Goal: Transaction & Acquisition: Purchase product/service

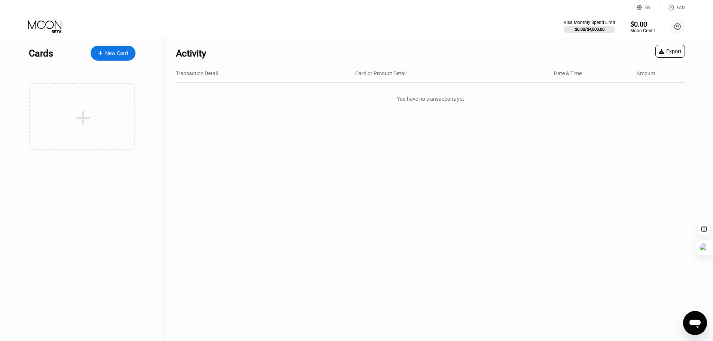
click at [111, 57] on div "New Card" at bounding box center [113, 53] width 45 height 15
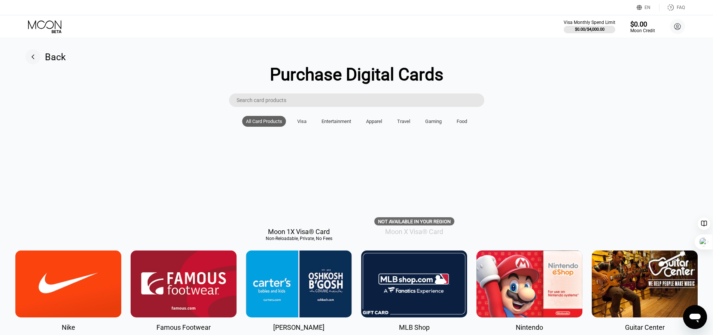
click at [302, 124] on div "Visa" at bounding box center [301, 122] width 9 height 6
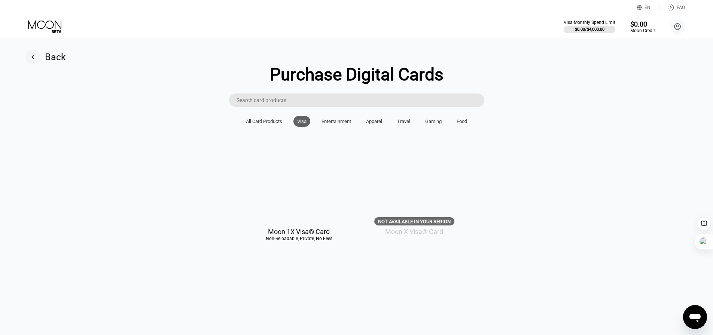
click at [304, 217] on div at bounding box center [299, 188] width 106 height 67
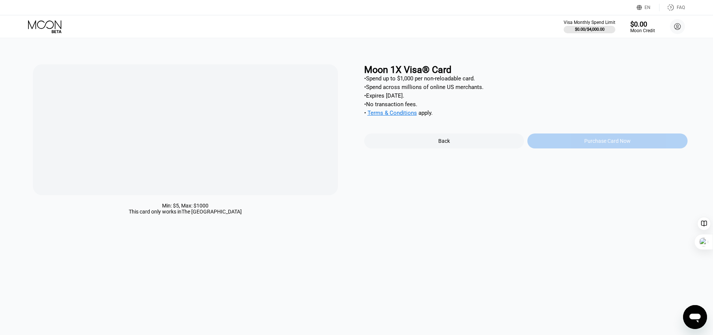
click at [576, 148] on div "Purchase Card Now" at bounding box center [607, 141] width 160 height 15
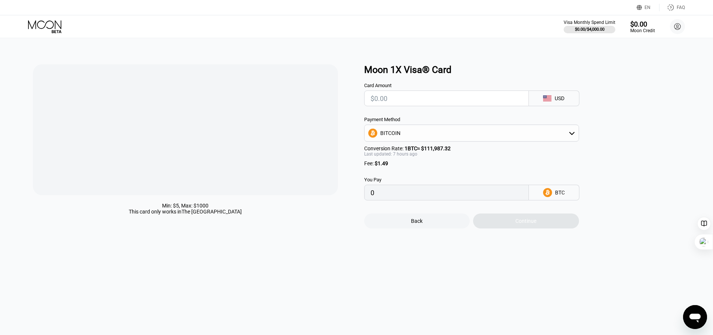
click at [426, 104] on input "text" at bounding box center [446, 98] width 152 height 15
type input "$5"
type input "0.00005764"
type input "$50"
type input "0.00045724"
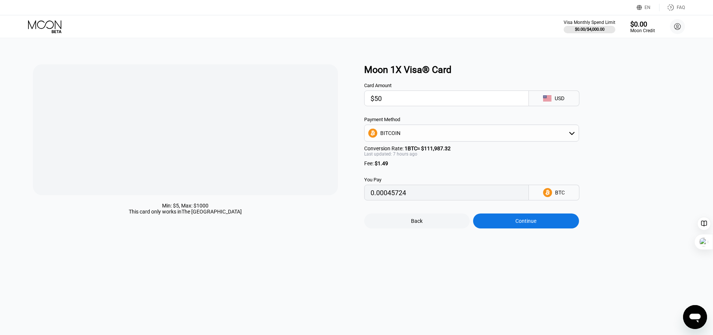
type input "$50"
click at [563, 138] on div "BITCOIN" at bounding box center [471, 133] width 214 height 15
click at [407, 172] on span "USDT on TRON" at bounding box center [399, 170] width 35 height 6
type input "52.01"
